Goal: Task Accomplishment & Management: Use online tool/utility

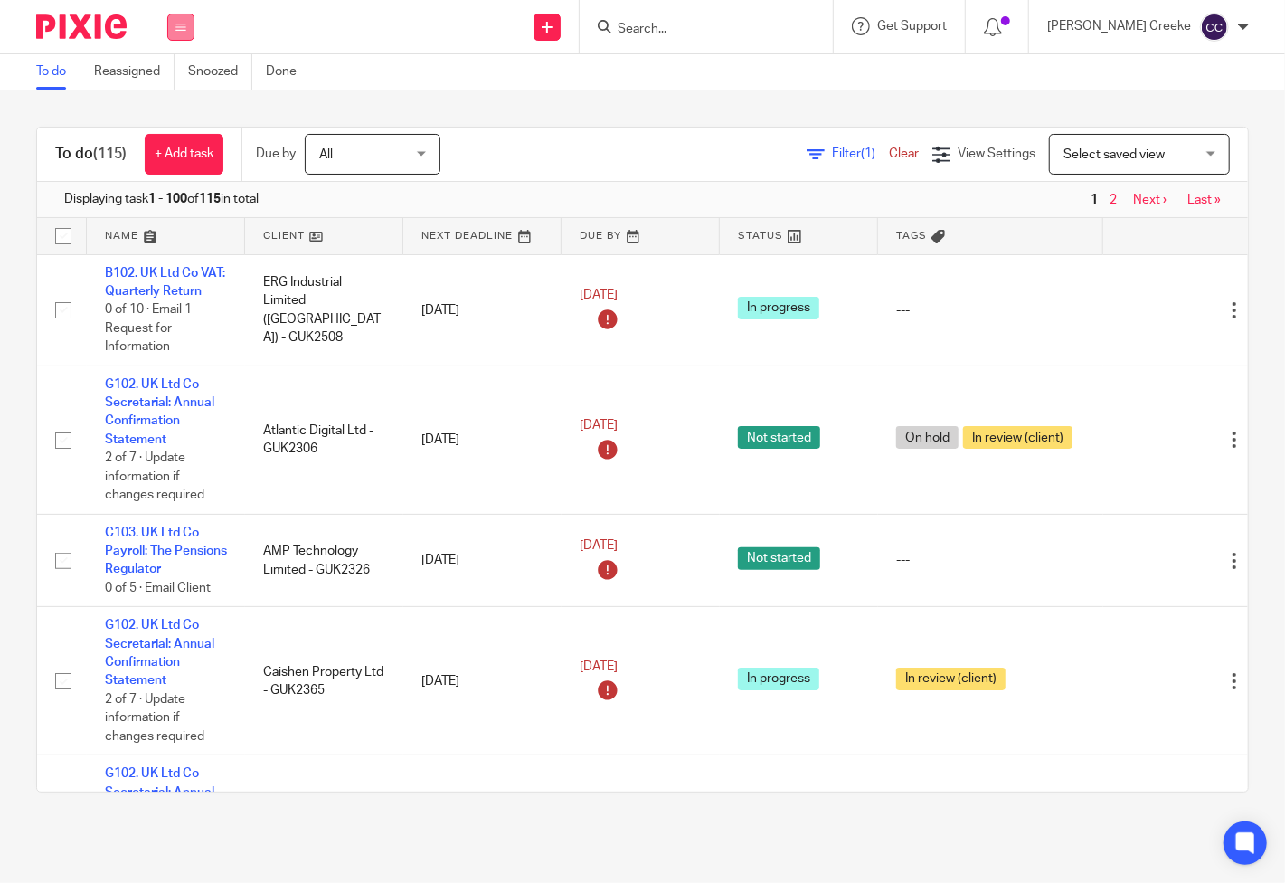
click at [184, 22] on icon at bounding box center [180, 27] width 11 height 11
click at [171, 85] on link "Work" at bounding box center [172, 84] width 32 height 13
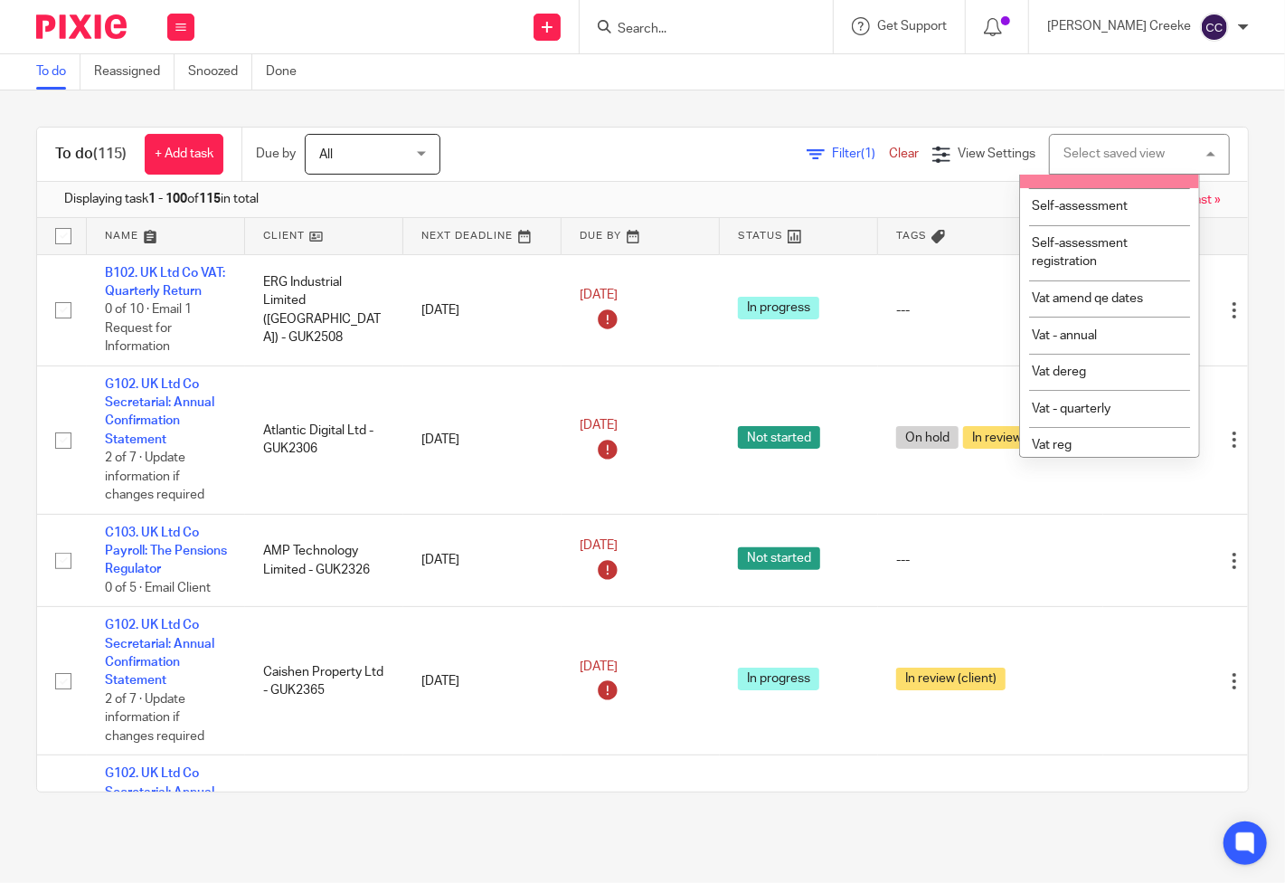
scroll to position [602, 0]
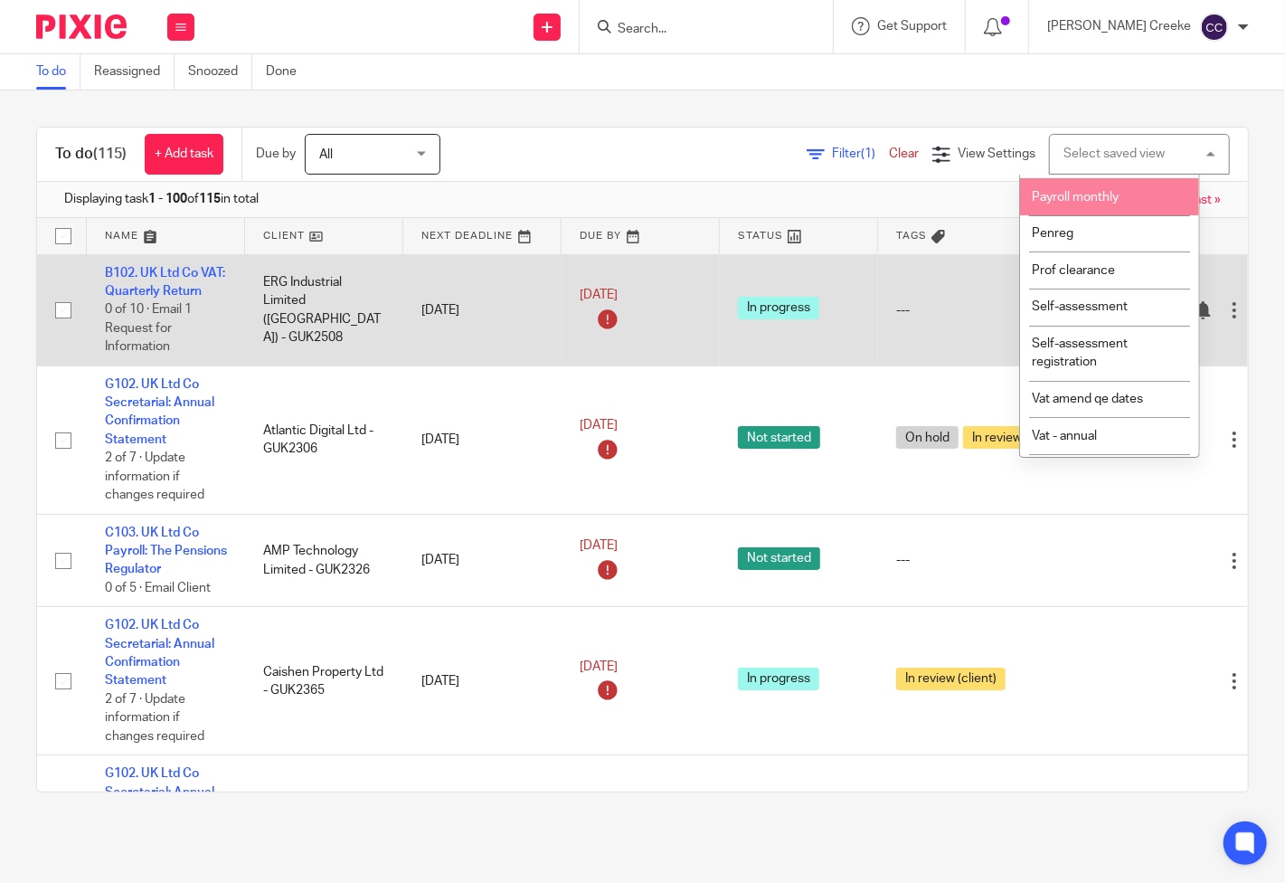
click at [1100, 203] on span "Payroll monthly" at bounding box center [1075, 197] width 87 height 13
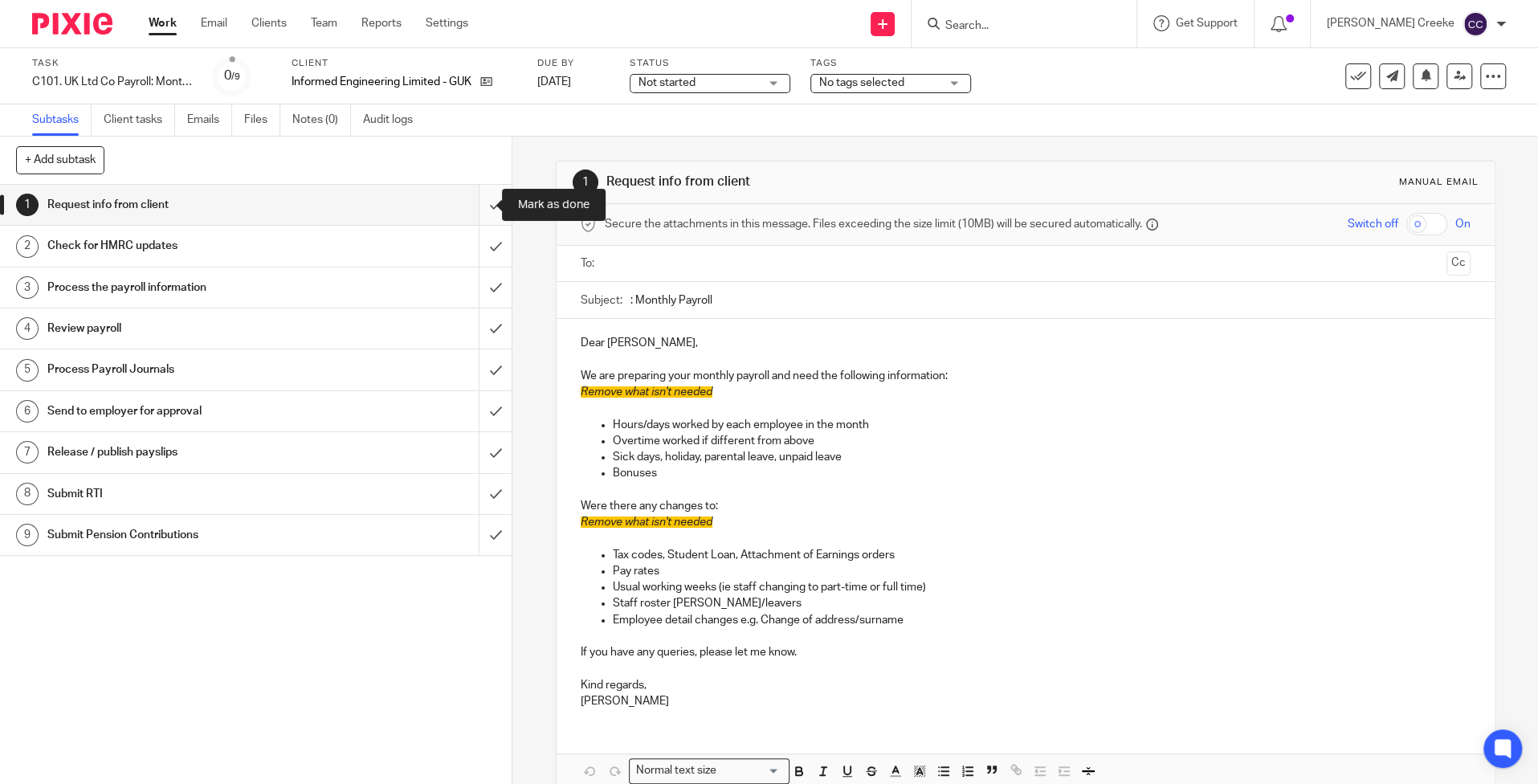
drag, startPoint x: 475, startPoint y: 204, endPoint x: 473, endPoint y: 216, distance: 12.2
click at [475, 204] on input "submit" at bounding box center [256, 204] width 511 height 40
click at [471, 254] on input "submit" at bounding box center [256, 245] width 511 height 40
drag, startPoint x: 473, startPoint y: 294, endPoint x: 475, endPoint y: 319, distance: 25.1
click at [473, 294] on input "submit" at bounding box center [256, 287] width 511 height 40
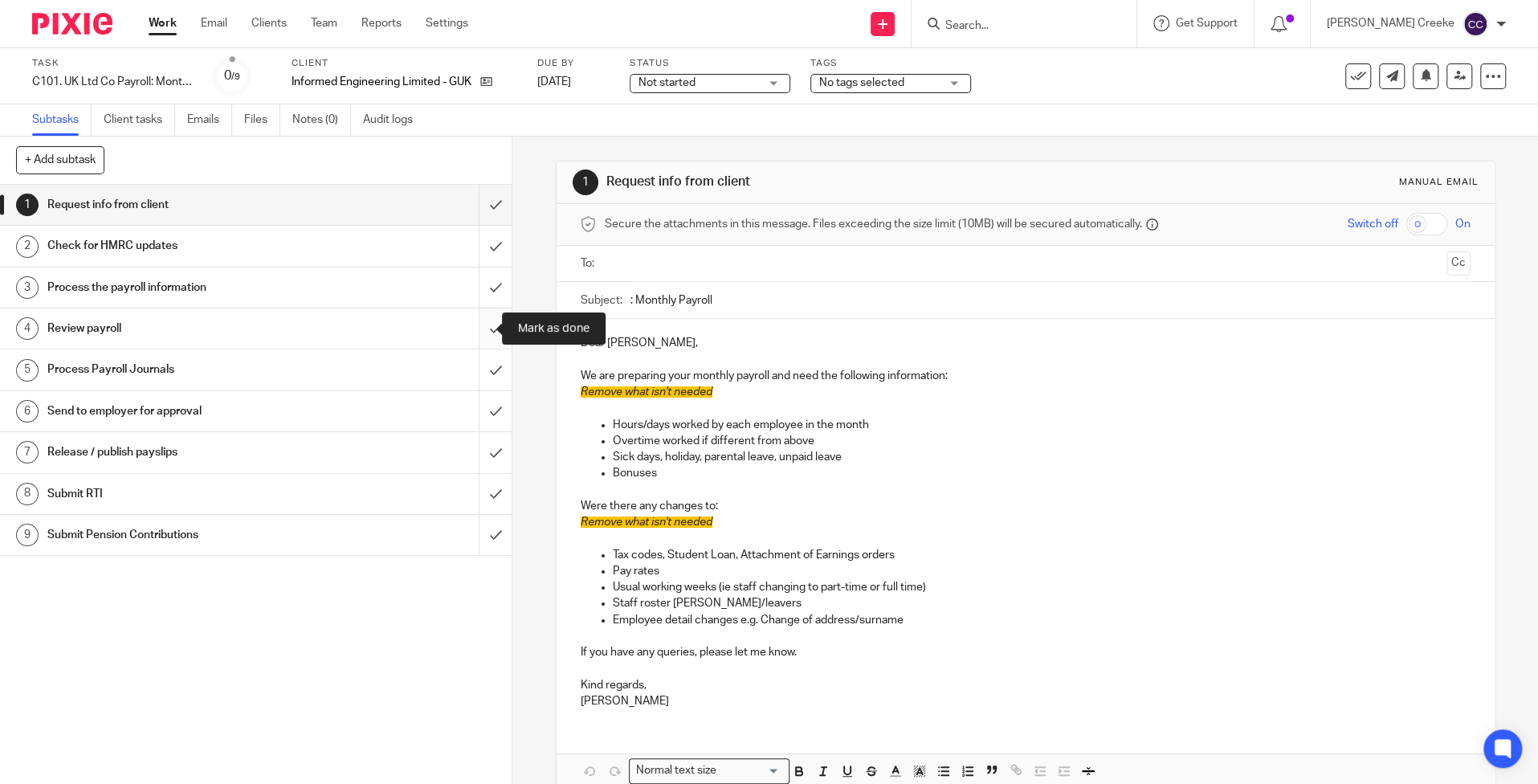
drag, startPoint x: 475, startPoint y: 320, endPoint x: 474, endPoint y: 329, distance: 9.1
click at [475, 321] on input "submit" at bounding box center [256, 328] width 511 height 40
click at [474, 365] on input "submit" at bounding box center [256, 368] width 511 height 40
drag, startPoint x: 467, startPoint y: 401, endPoint x: 495, endPoint y: 377, distance: 36.9
click at [467, 402] on input "submit" at bounding box center [256, 410] width 511 height 40
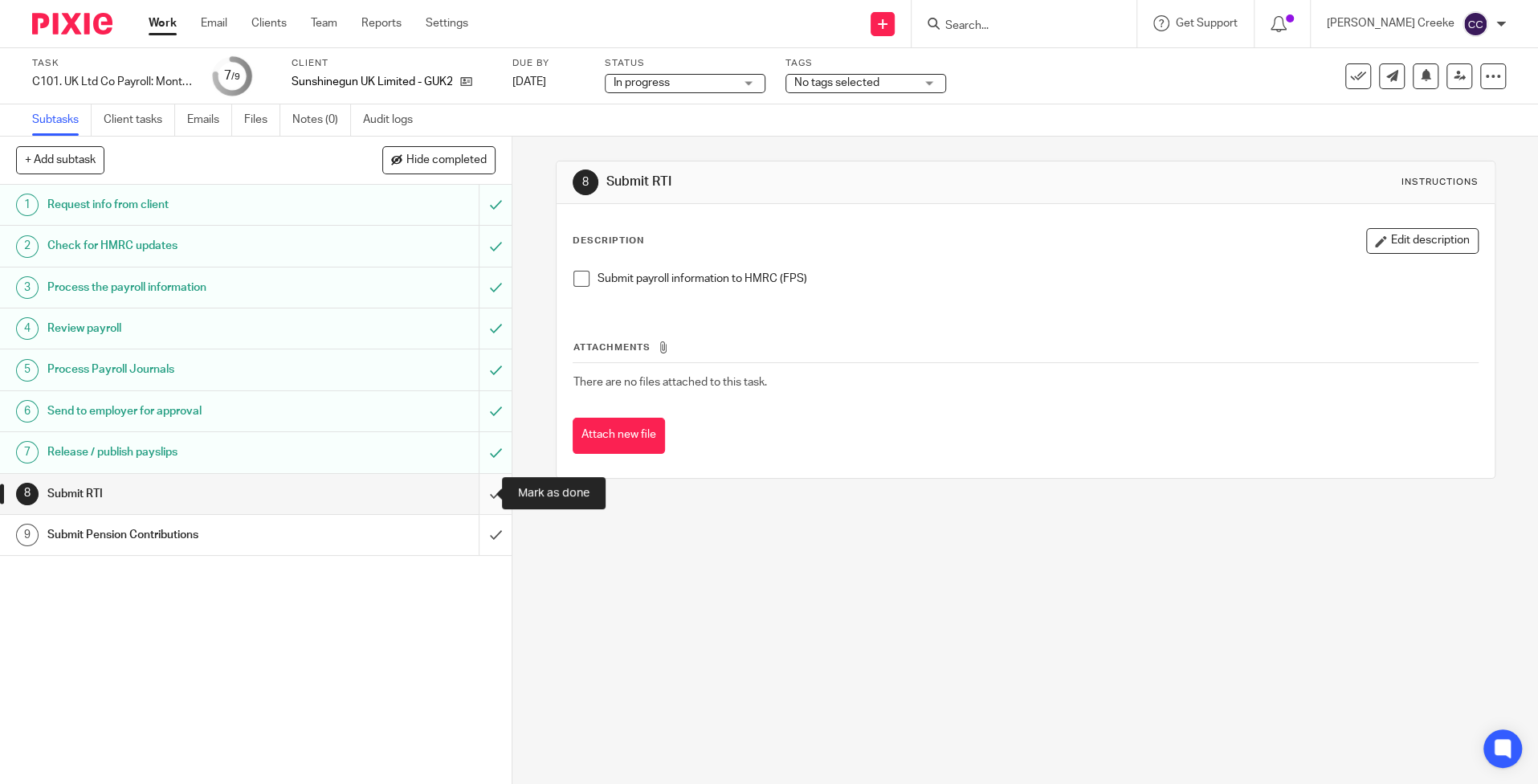
click at [475, 497] on input "submit" at bounding box center [256, 493] width 511 height 40
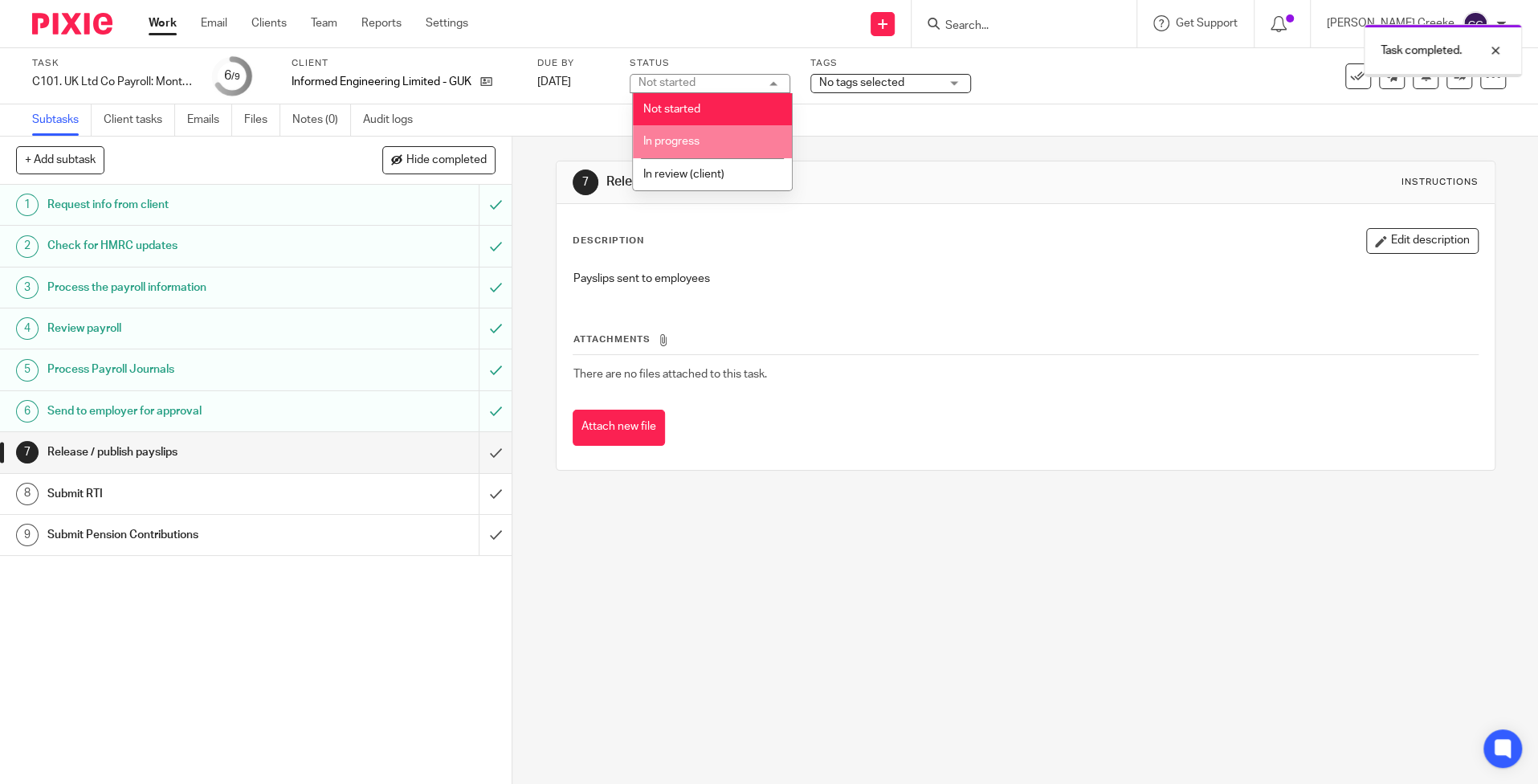
click at [697, 143] on span "In progress" at bounding box center [670, 141] width 56 height 12
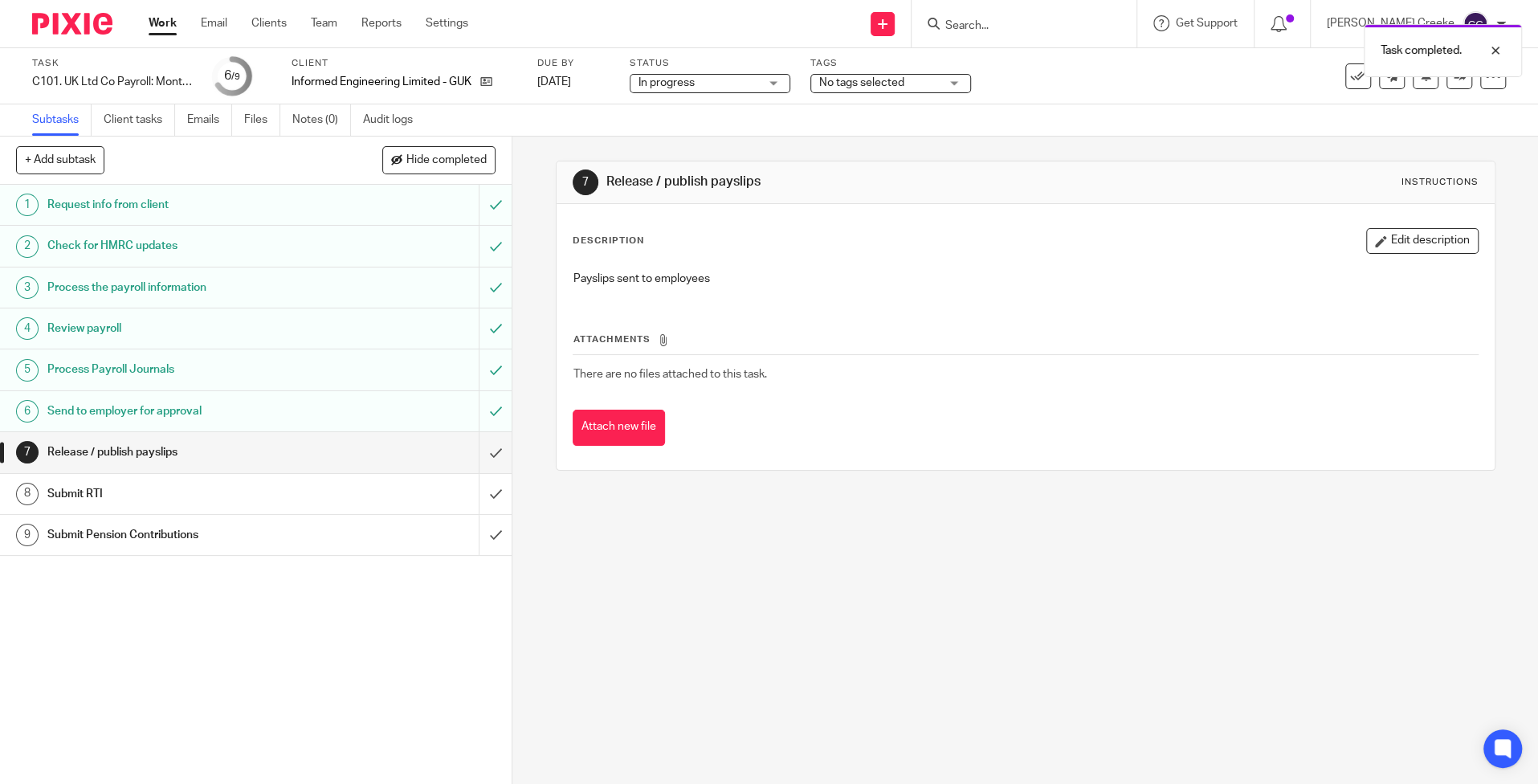
click at [900, 93] on div "Tags No tags selected In review (internal) Ready to file Back In progress (dela…" at bounding box center [890, 75] width 161 height 38
click at [900, 88] on span "No tags selected" at bounding box center [861, 83] width 85 height 12
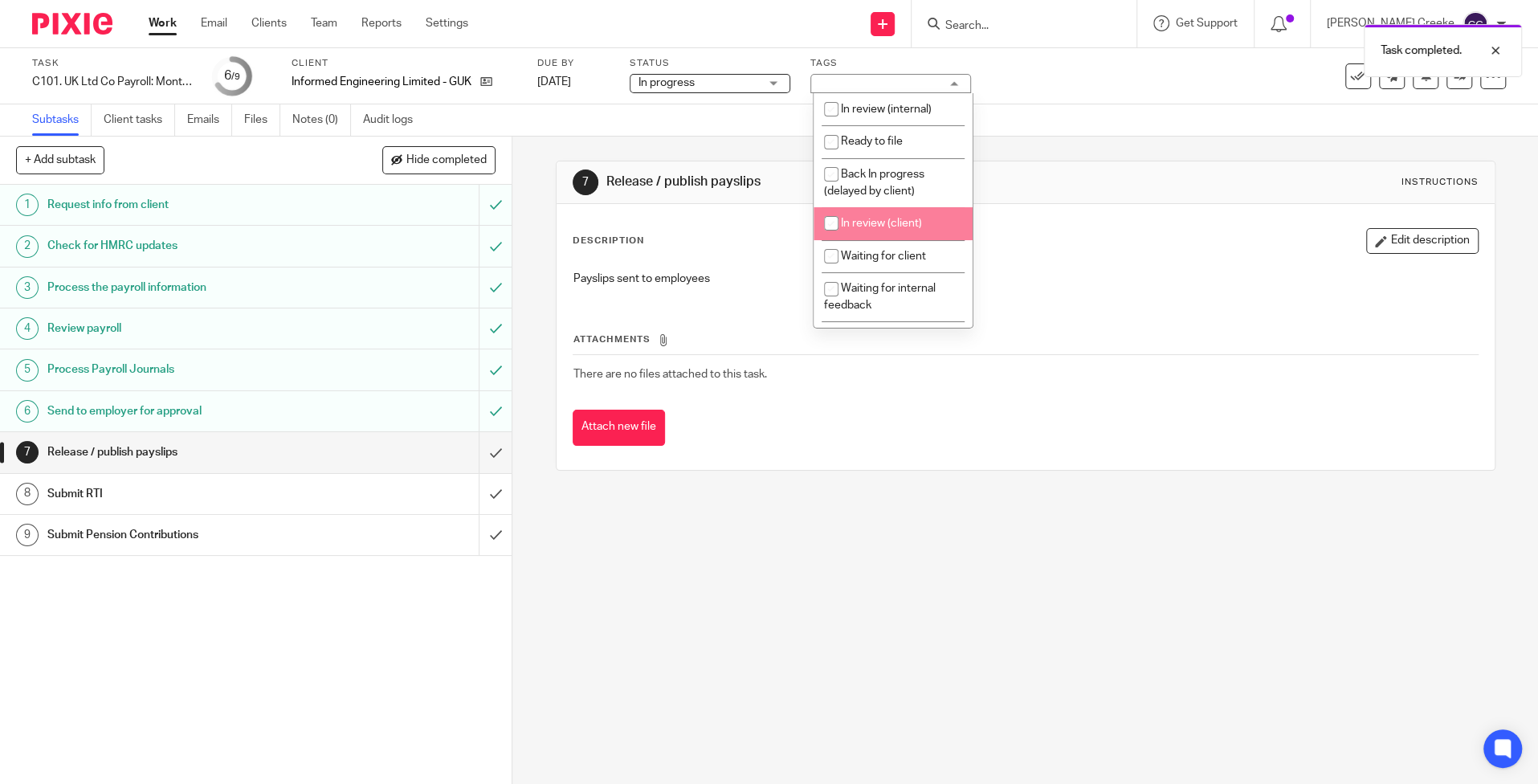
click at [876, 218] on span "In review (client)" at bounding box center [881, 223] width 81 height 12
checkbox input "true"
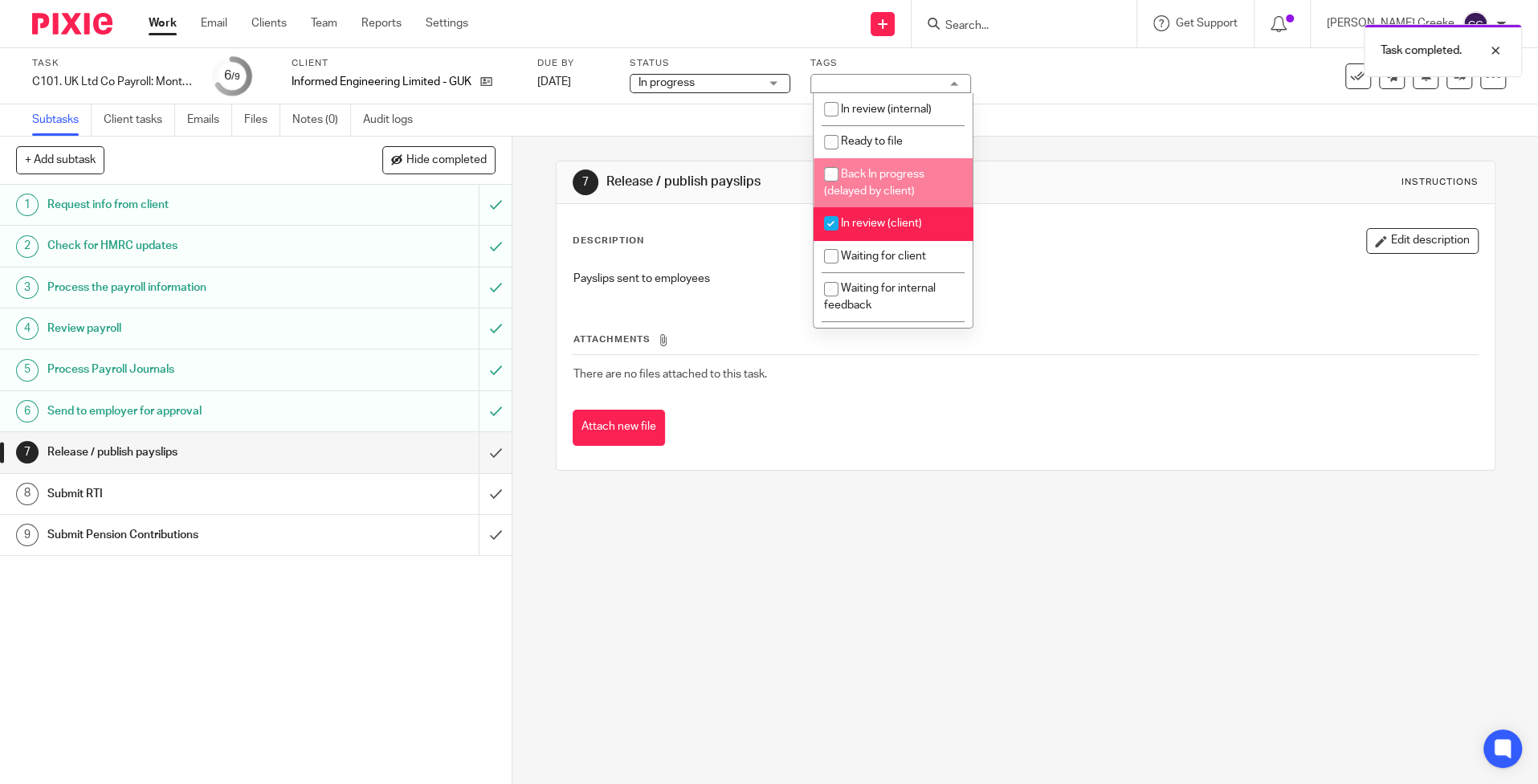
click at [1123, 101] on div "Task C101. UK Ltd Co Payroll: Monthly Save C101. UK Ltd Co Payroll: Monthly 6 /…" at bounding box center [769, 75] width 1538 height 56
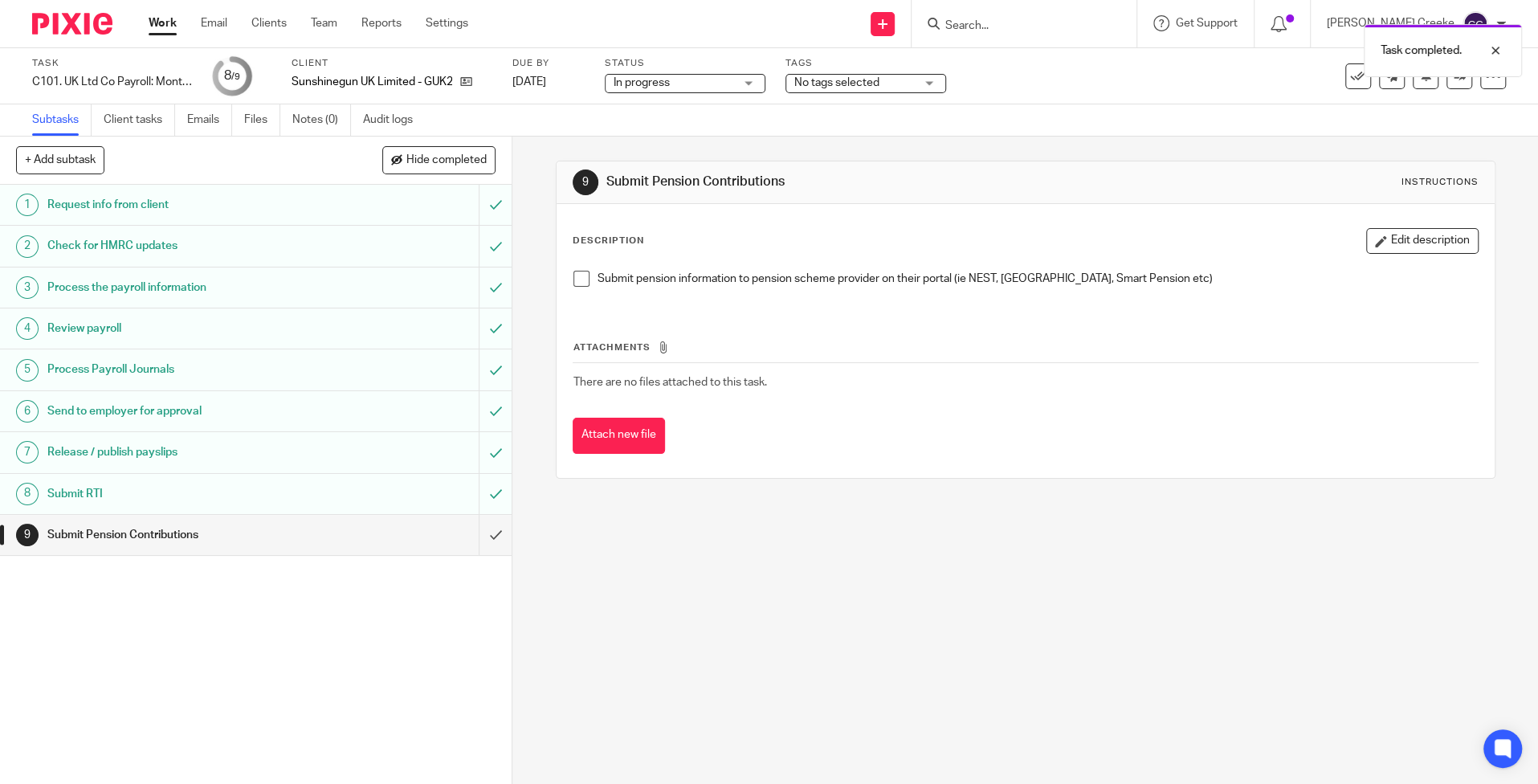
drag, startPoint x: 829, startPoint y: 80, endPoint x: 836, endPoint y: 119, distance: 39.6
click at [830, 80] on span "No tags selected" at bounding box center [836, 83] width 85 height 12
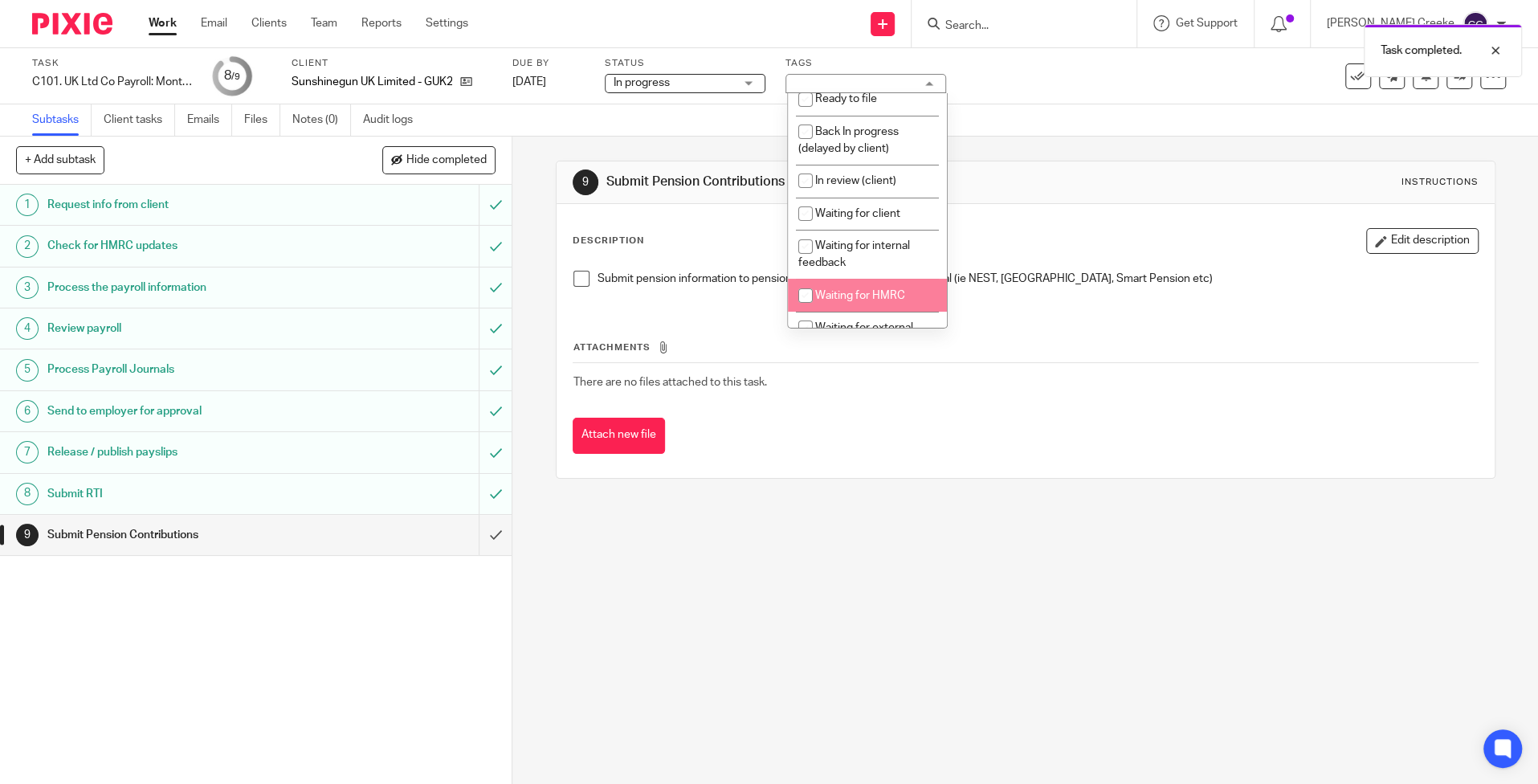
scroll to position [373, 0]
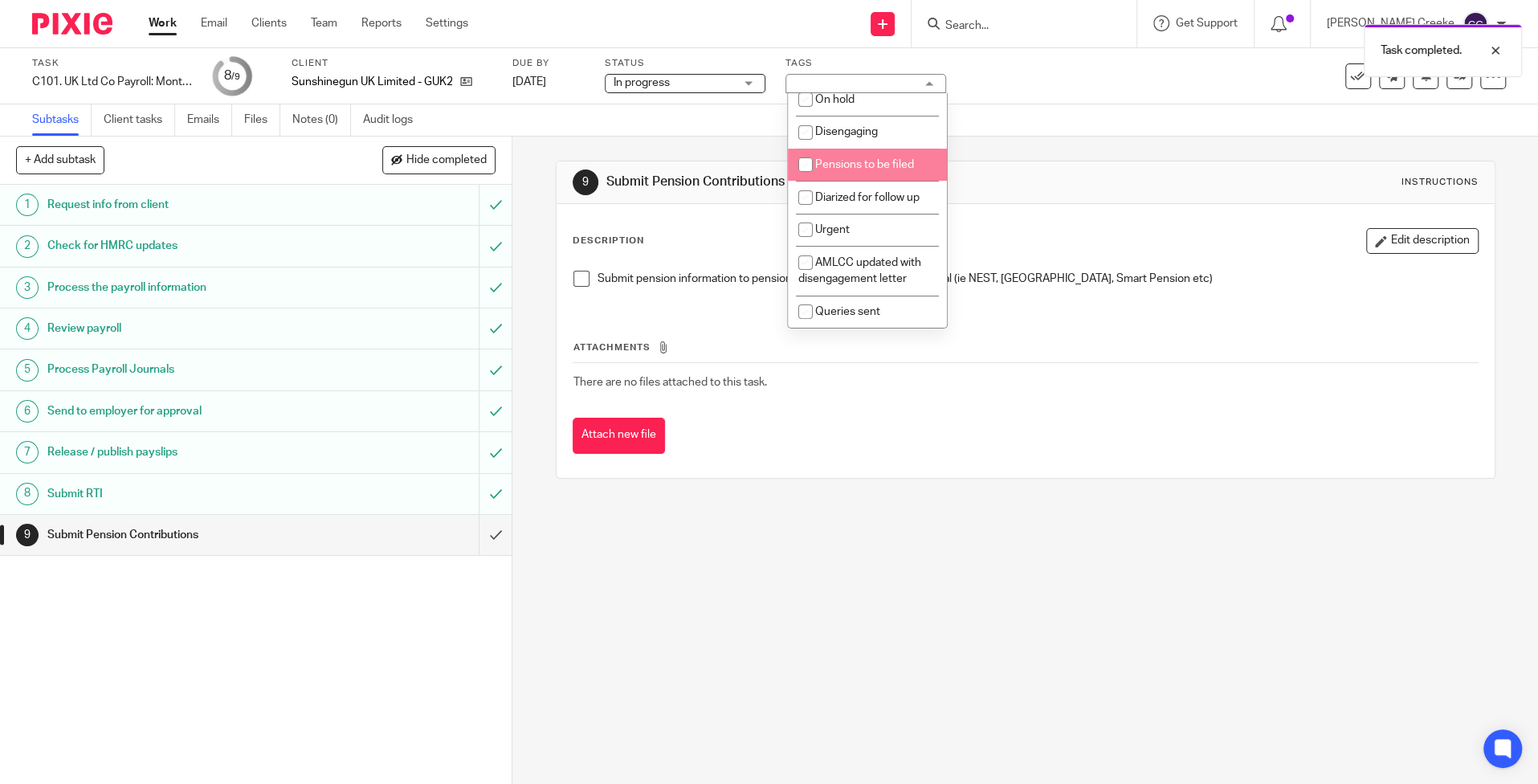
click at [860, 160] on span "Pensions to be filed" at bounding box center [864, 164] width 99 height 12
checkbox input "true"
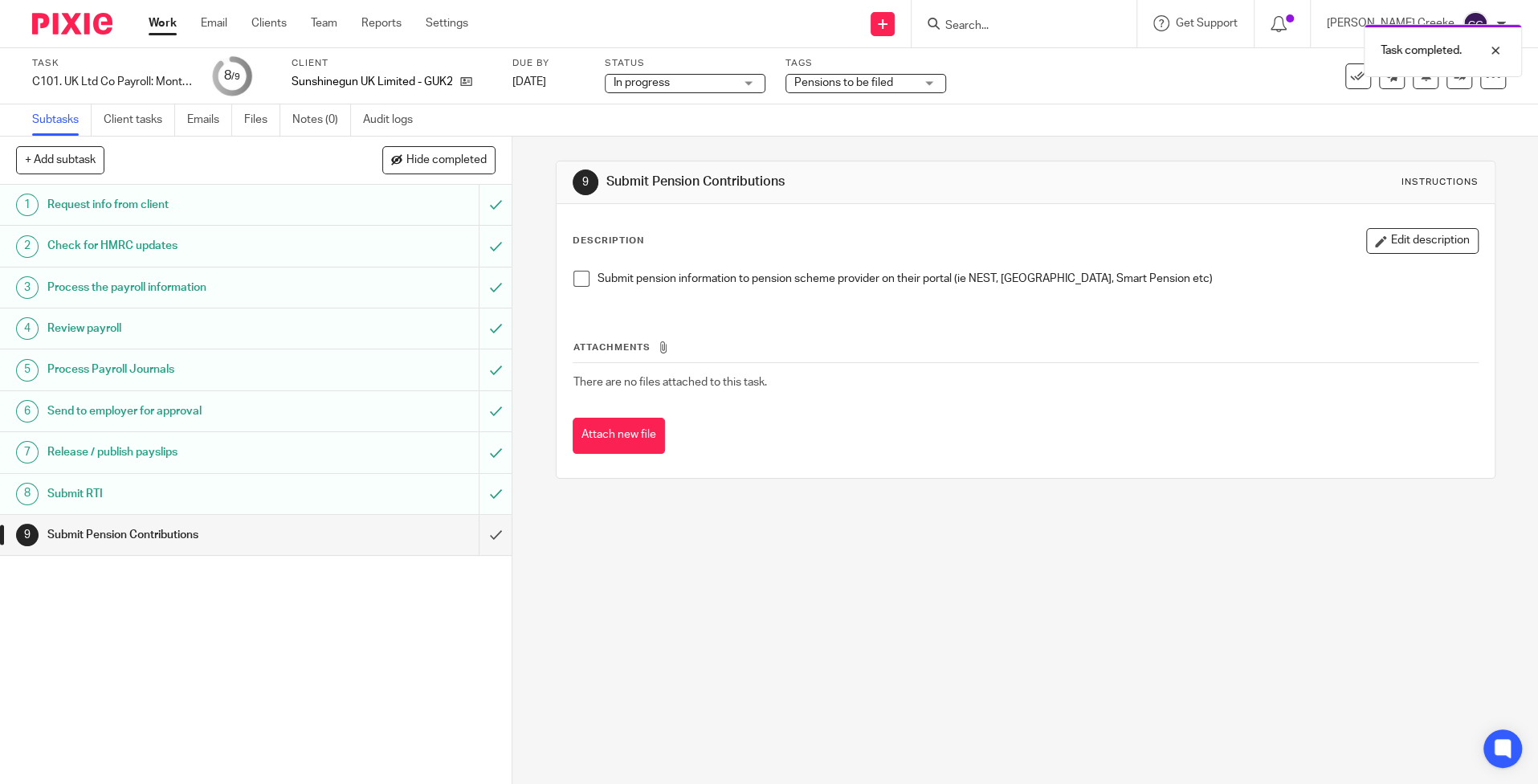
drag, startPoint x: 1026, startPoint y: 133, endPoint x: 1041, endPoint y: 12, distance: 121.9
click at [1027, 133] on div "Subtasks Client tasks Emails Files Notes (0) Audit logs" at bounding box center [769, 121] width 1538 height 32
